Goal: Transaction & Acquisition: Purchase product/service

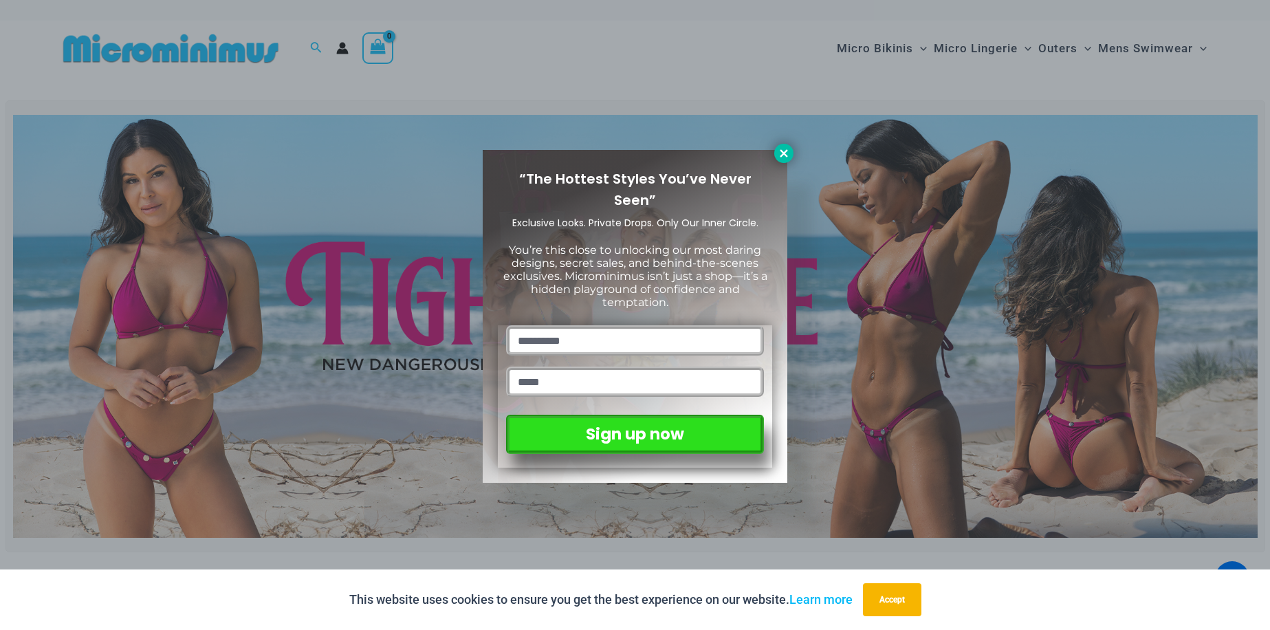
click at [782, 149] on icon at bounding box center [784, 153] width 12 height 12
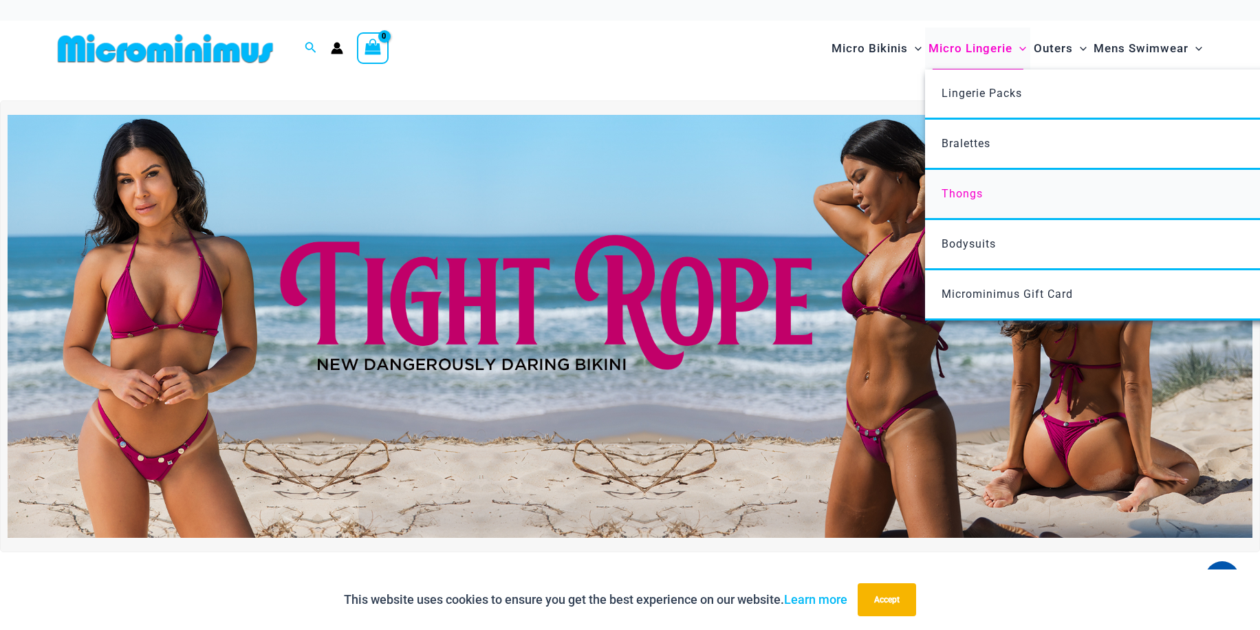
click at [969, 188] on span "Thongs" at bounding box center [961, 193] width 41 height 13
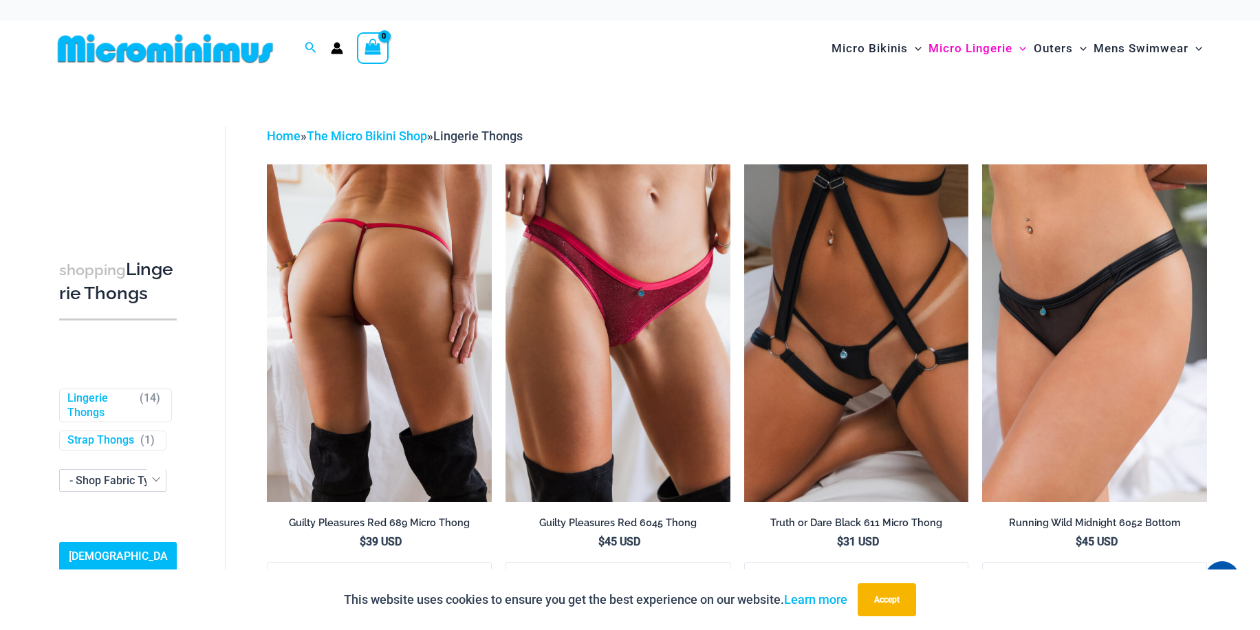
click at [443, 232] on img at bounding box center [379, 332] width 225 height 337
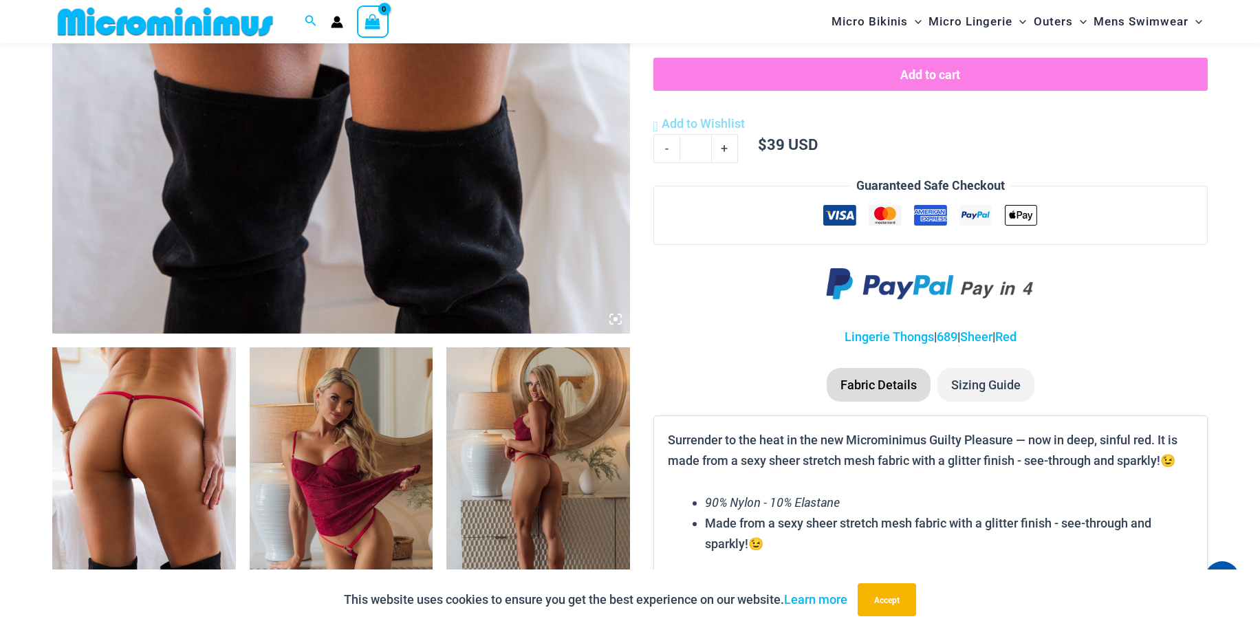
scroll to position [678, 0]
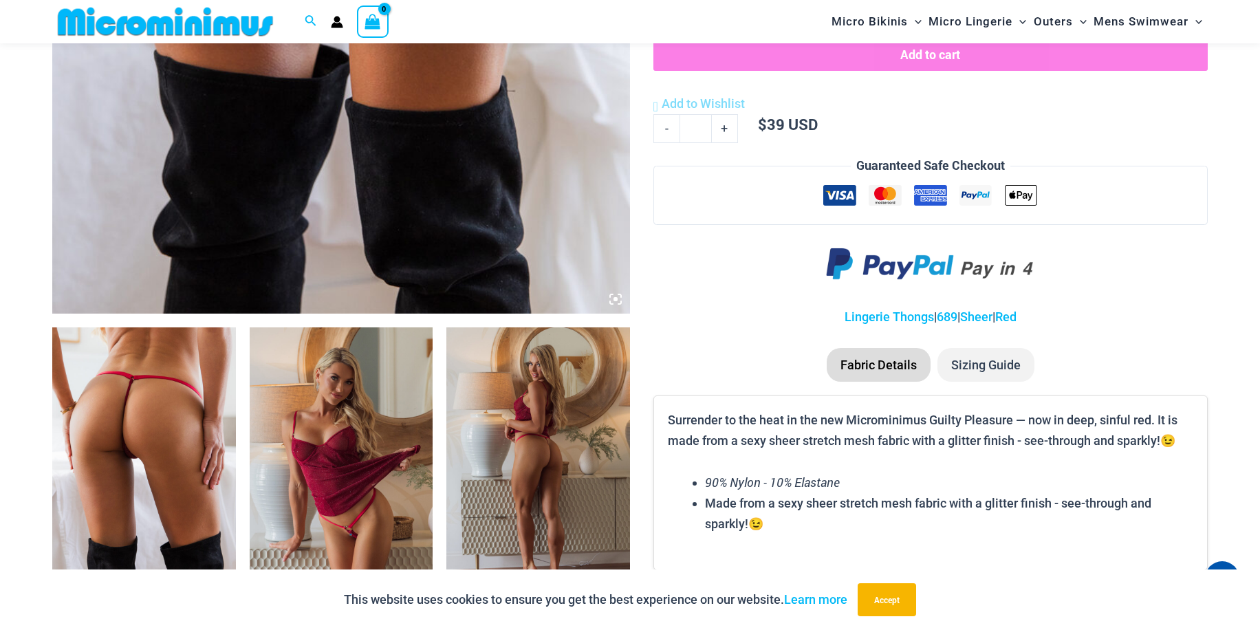
click at [971, 362] on li "Sizing Guide" at bounding box center [985, 365] width 97 height 34
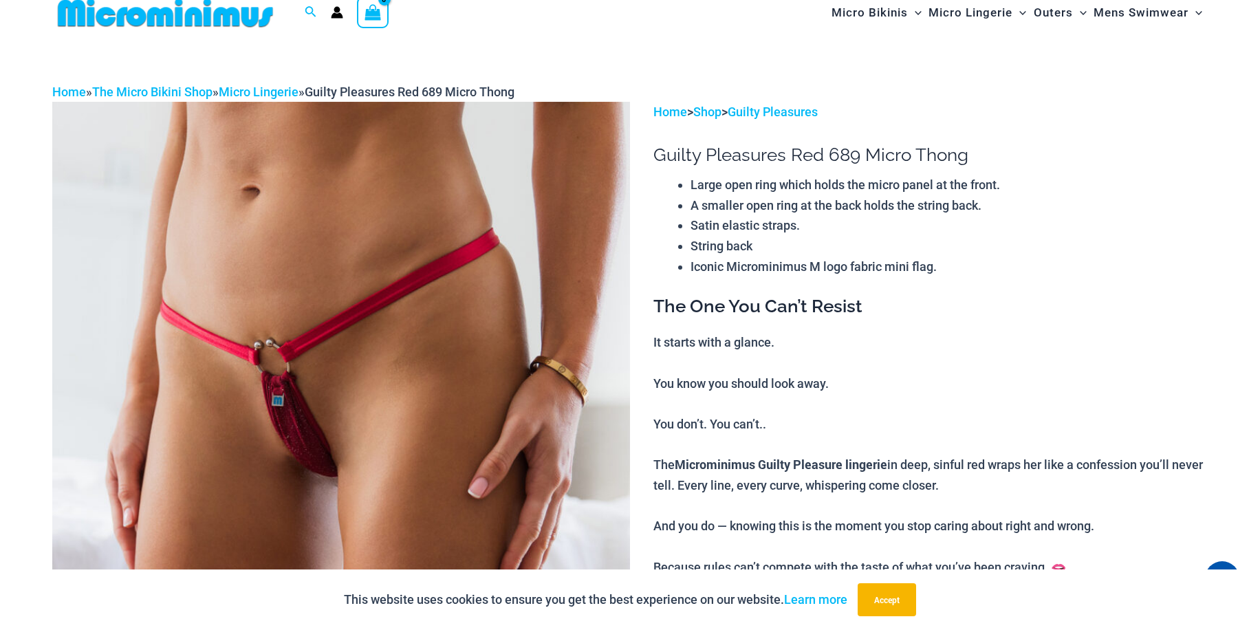
scroll to position [0, 0]
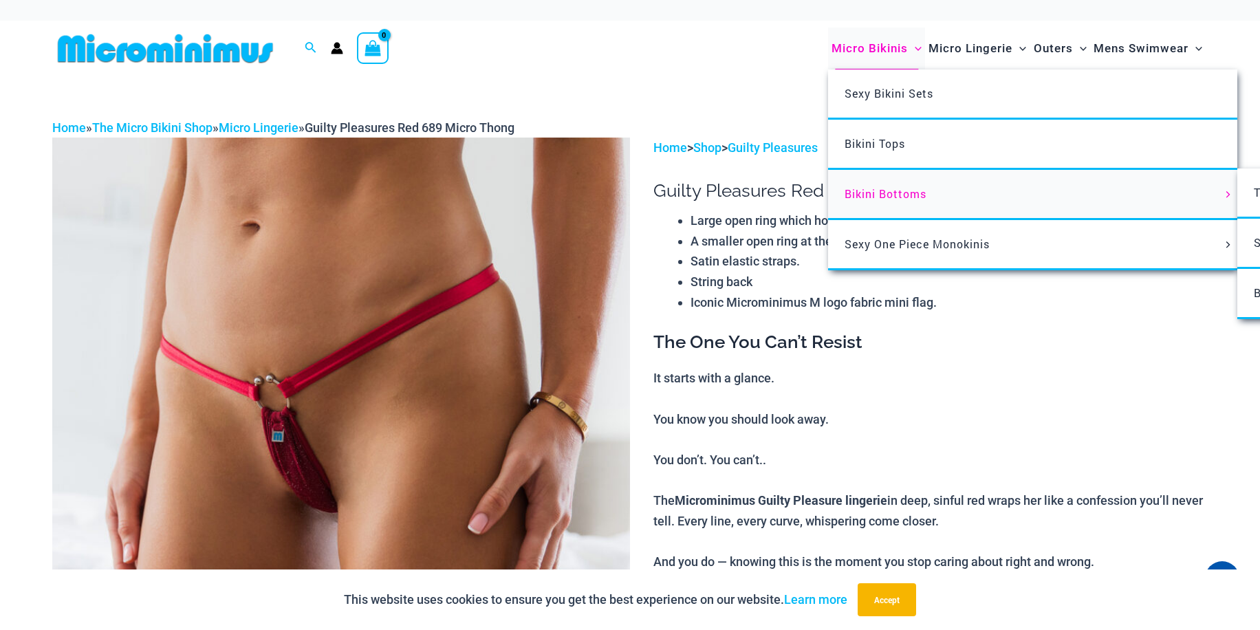
click at [871, 190] on span "Bikini Bottoms" at bounding box center [885, 193] width 82 height 14
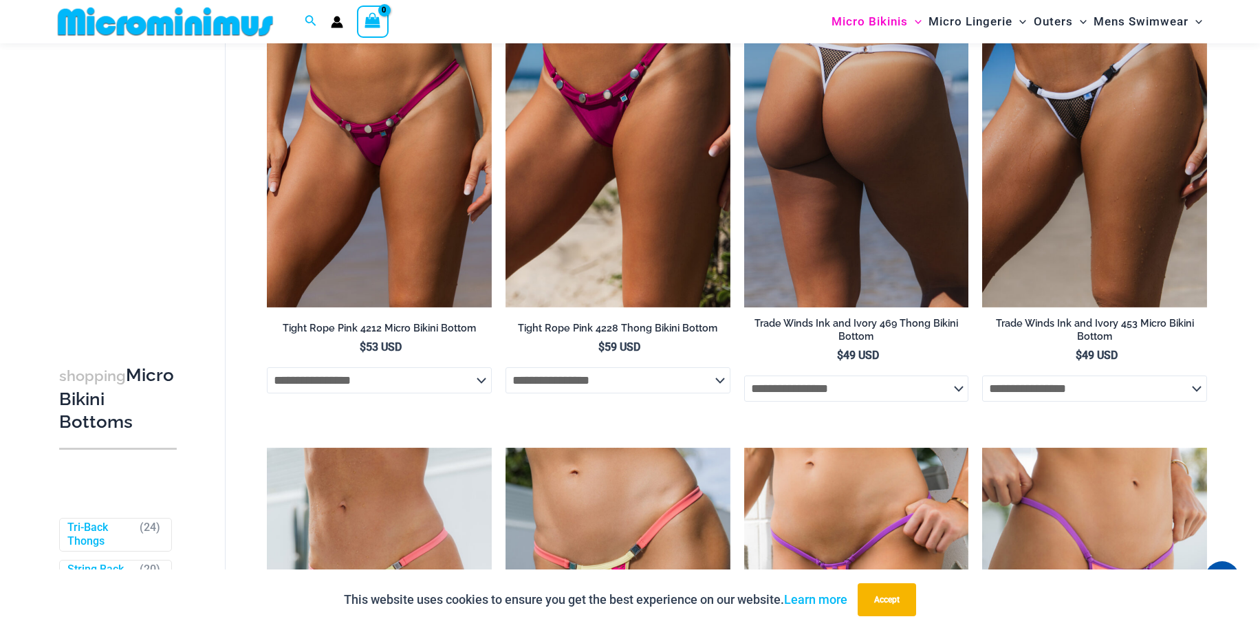
scroll to position [815, 0]
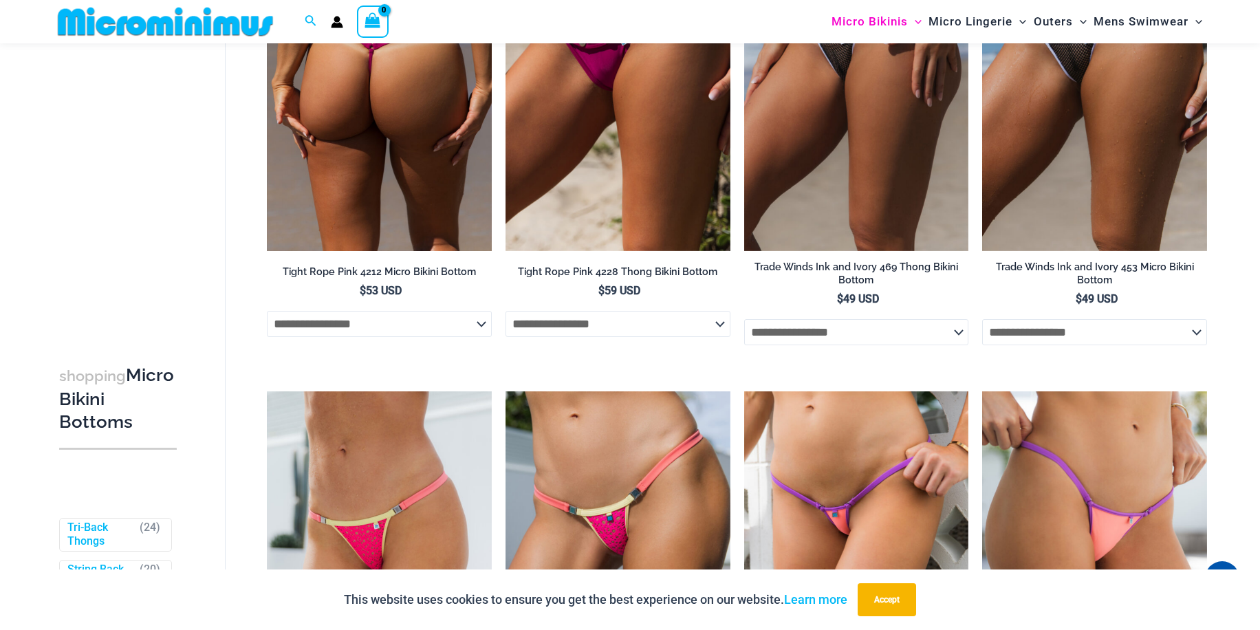
click at [487, 329] on select "**********" at bounding box center [379, 324] width 225 height 26
click at [486, 329] on select "**********" at bounding box center [379, 324] width 225 height 26
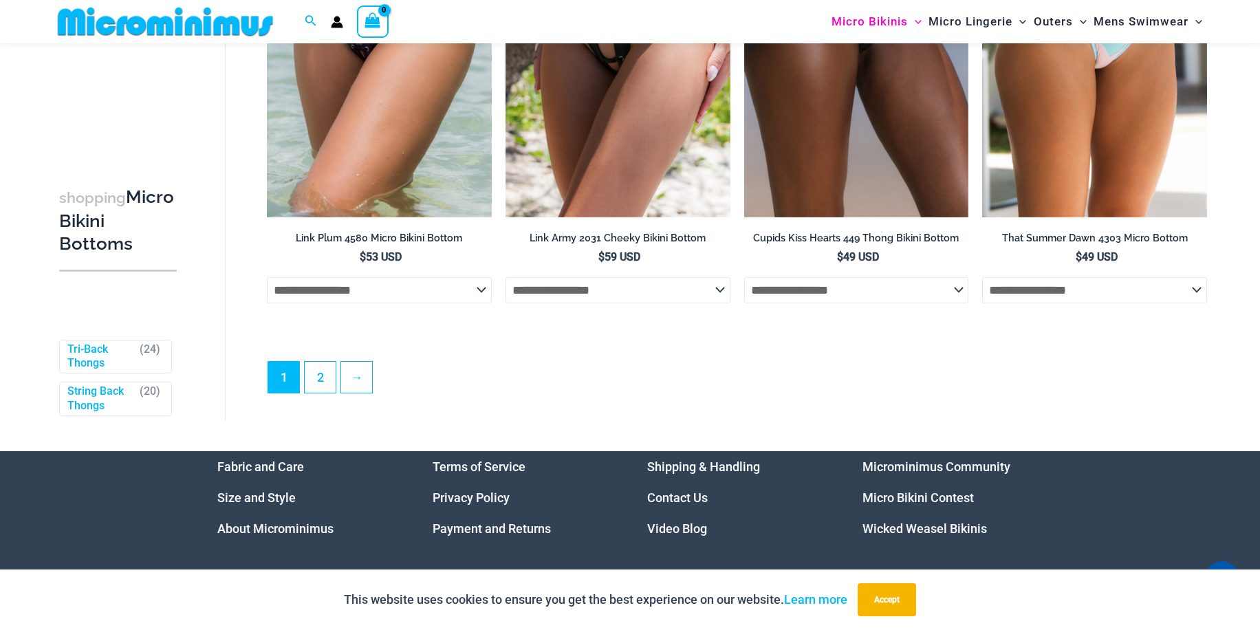
scroll to position [4185, 0]
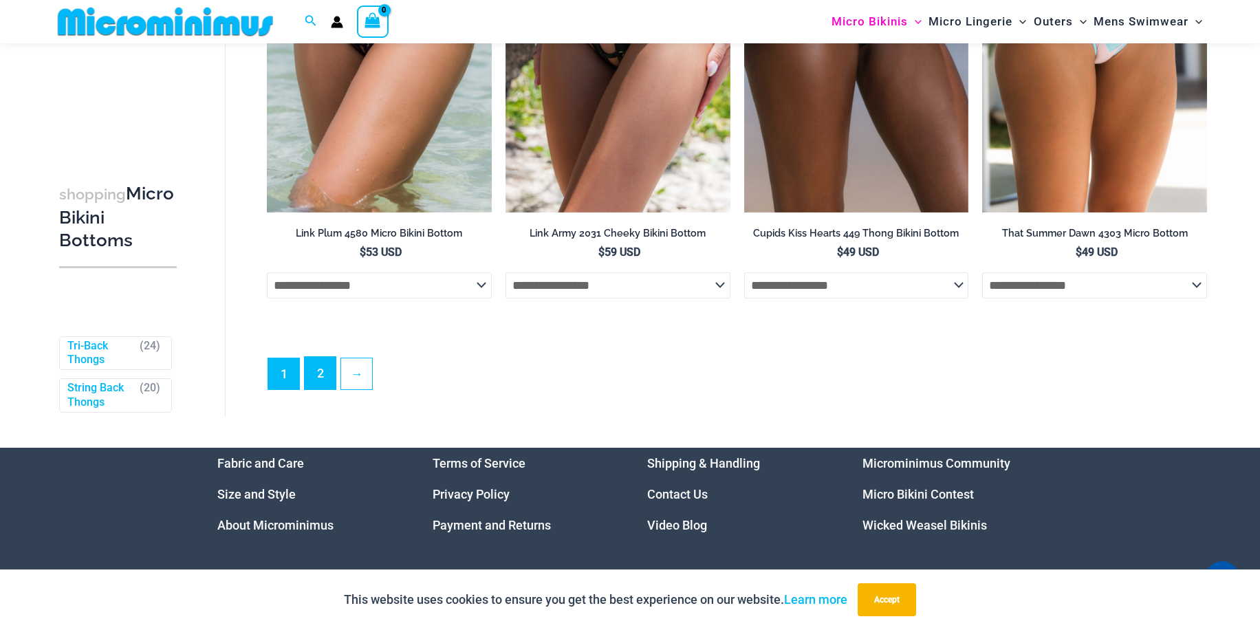
click at [324, 389] on link "2" at bounding box center [320, 373] width 31 height 32
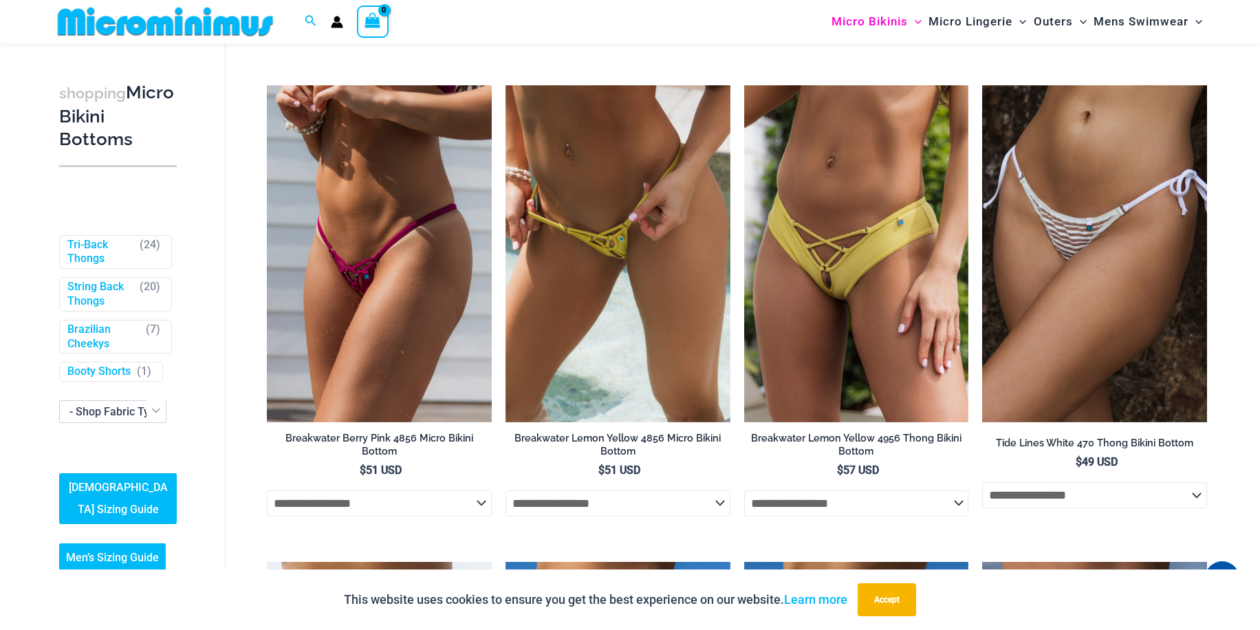
scroll to position [321, 0]
click at [109, 477] on link "[DEMOGRAPHIC_DATA] Sizing Guide" at bounding box center [118, 498] width 118 height 51
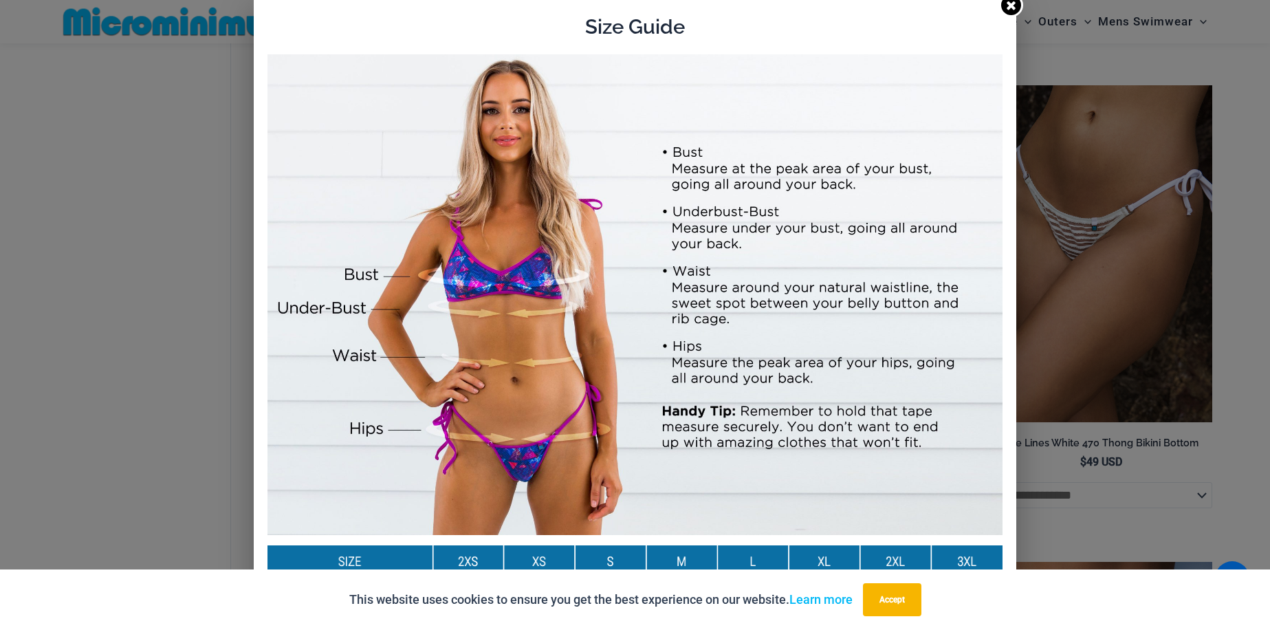
click at [1006, 6] on icon at bounding box center [1011, 5] width 13 height 13
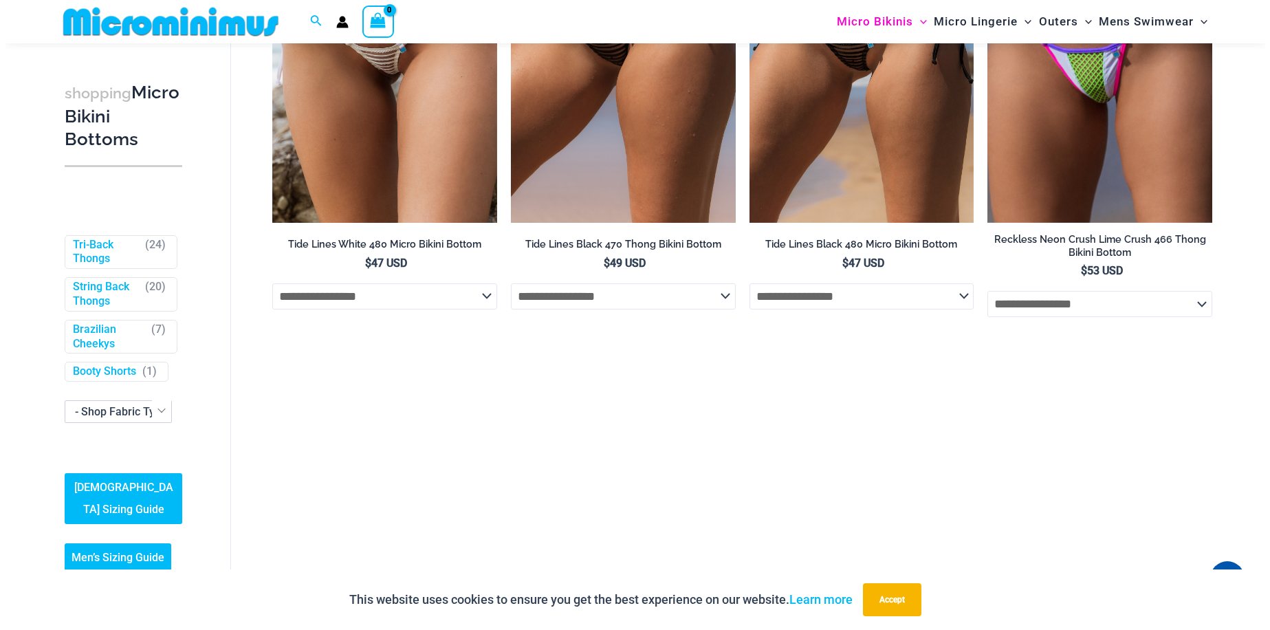
scroll to position [1709, 0]
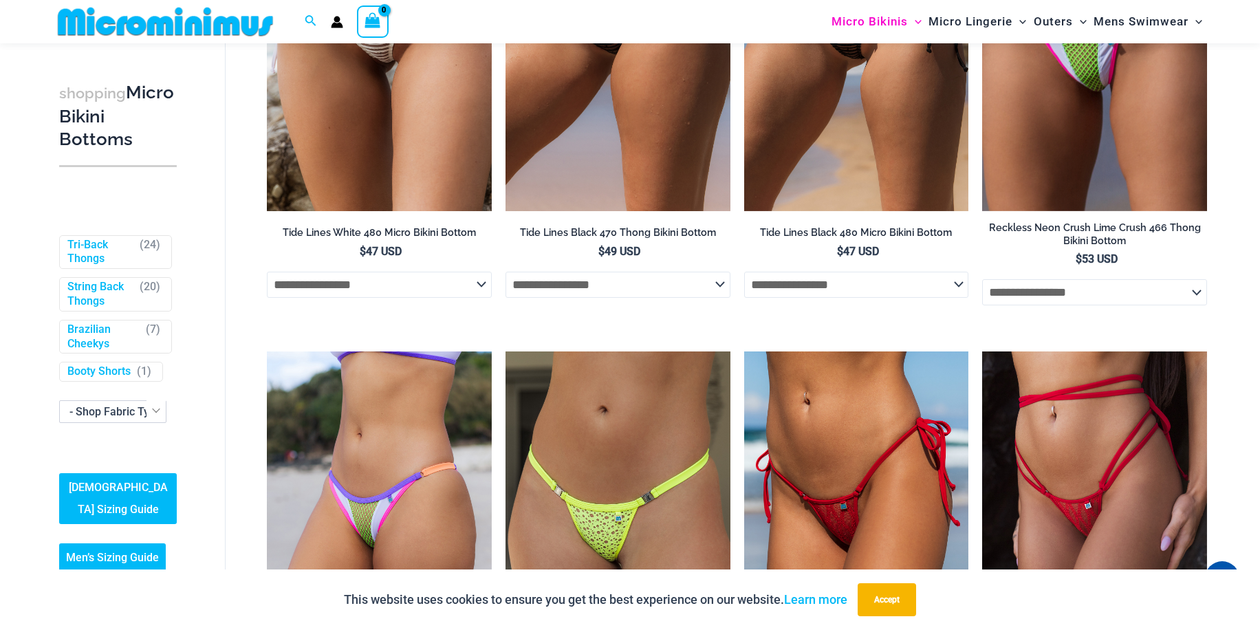
click at [145, 484] on link "[DEMOGRAPHIC_DATA] Sizing Guide" at bounding box center [118, 498] width 118 height 51
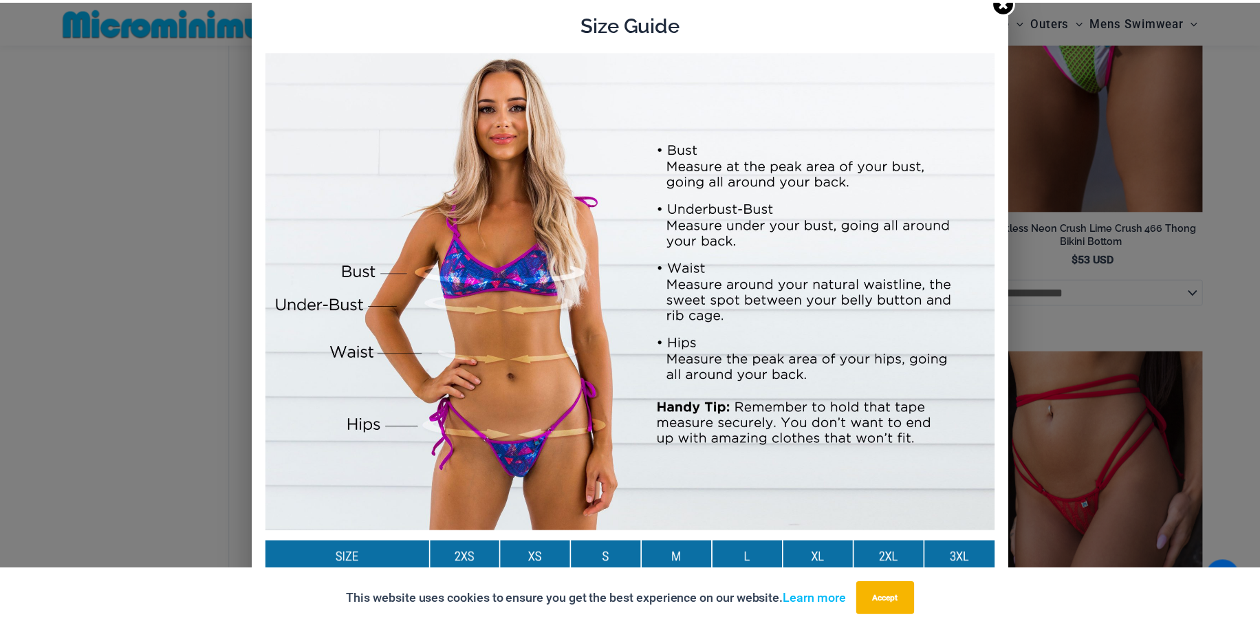
scroll to position [0, 0]
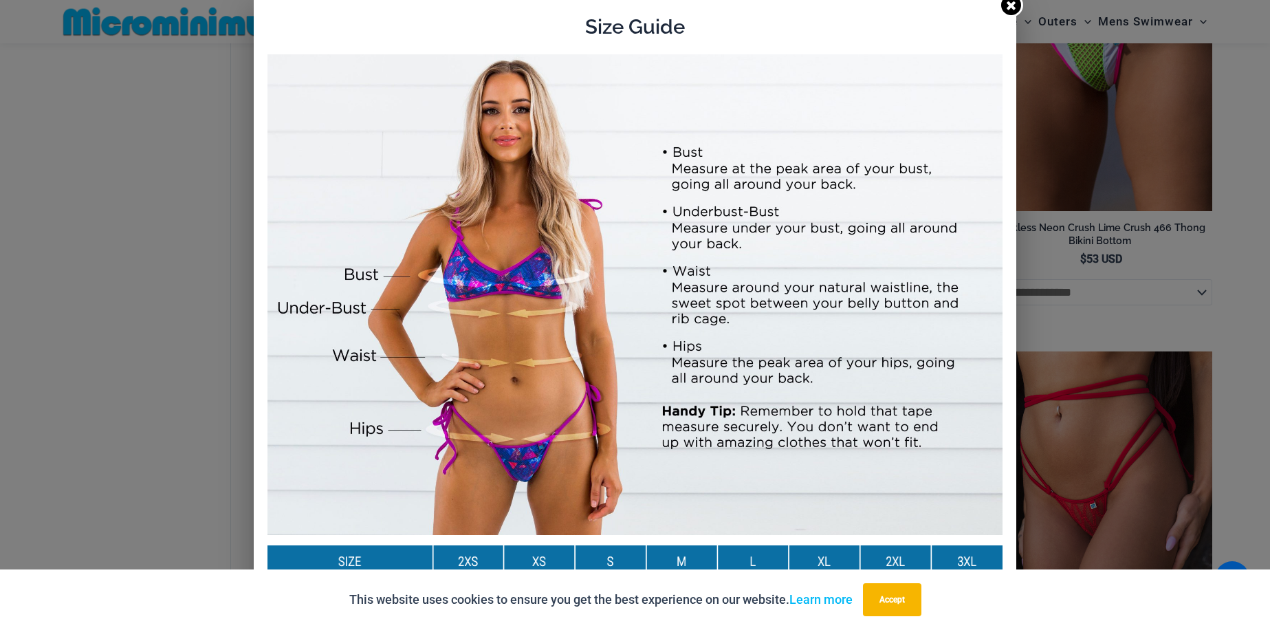
click at [1007, 6] on icon at bounding box center [1011, 5] width 9 height 9
